Goal: Transaction & Acquisition: Book appointment/travel/reservation

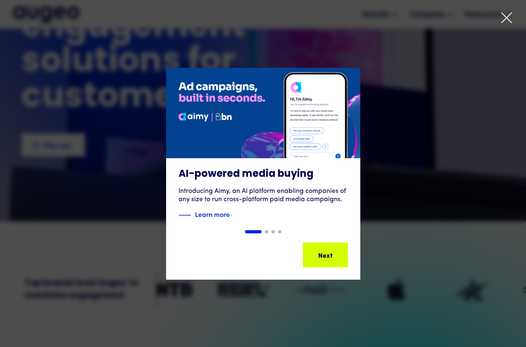
scroll to position [101, 0]
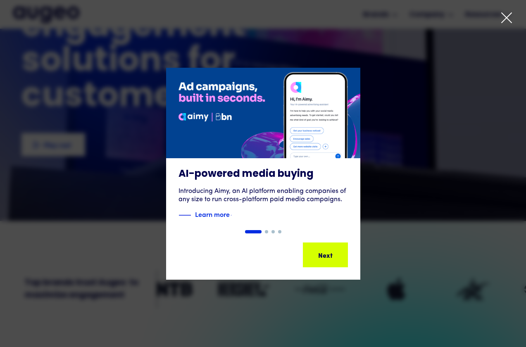
click at [509, 22] on icon at bounding box center [507, 18] width 12 height 12
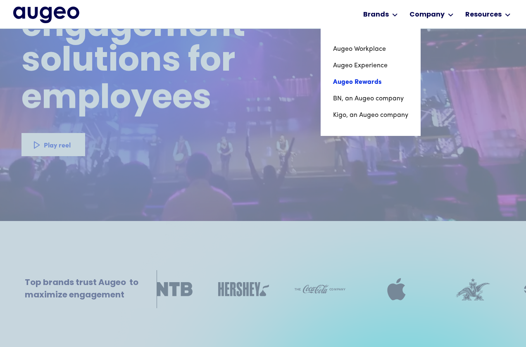
click at [360, 79] on link "Augeo Rewards" at bounding box center [370, 82] width 75 height 17
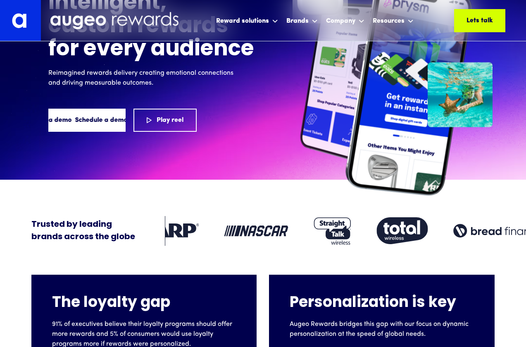
click at [91, 117] on div "Schedule a demo" at bounding box center [101, 120] width 52 height 10
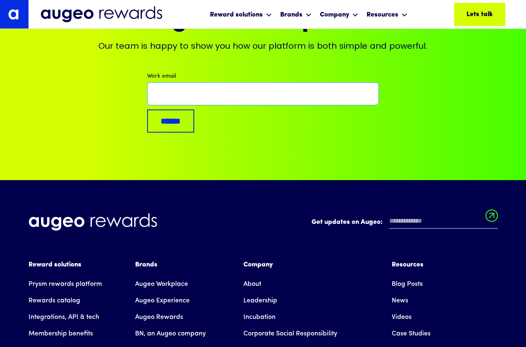
scroll to position [5592, 0]
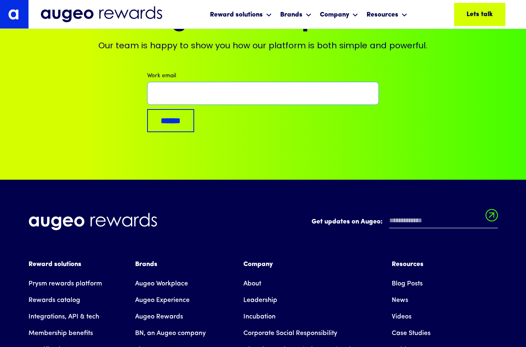
click at [224, 82] on input "Work email" at bounding box center [262, 93] width 231 height 23
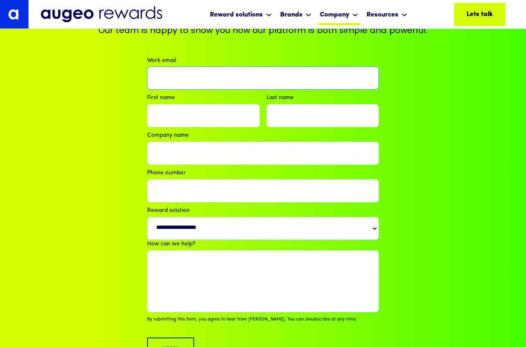
scroll to position [5608, 0]
